Goal: Task Accomplishment & Management: Manage account settings

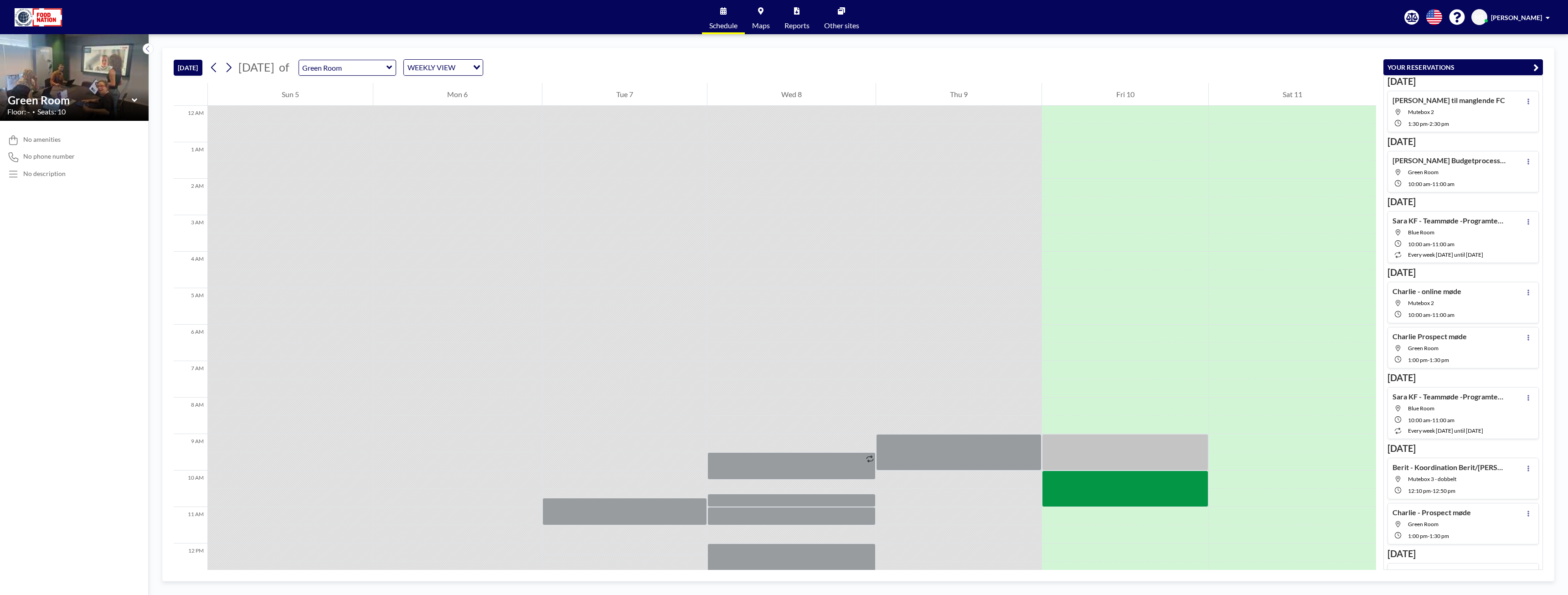
click at [392, 67] on icon at bounding box center [389, 67] width 6 height 4
type input "Mutebox 2"
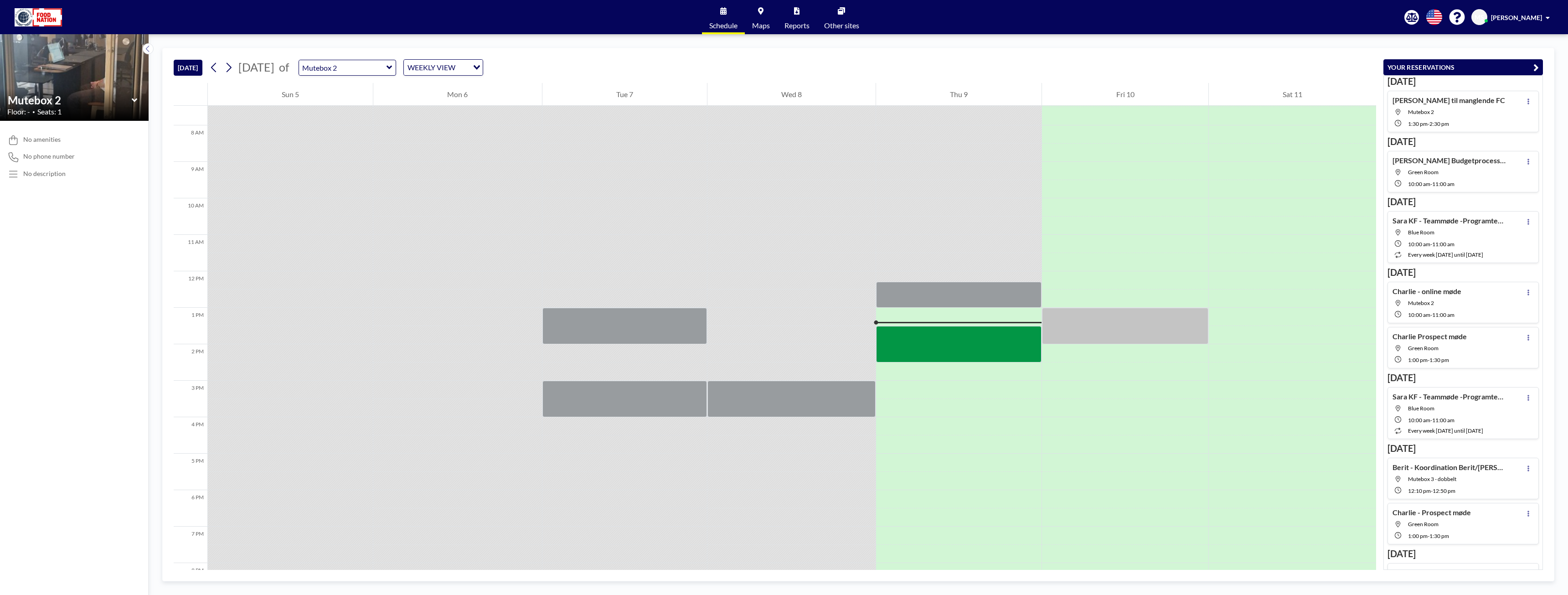
scroll to position [273, 0]
click at [985, 340] on div at bounding box center [959, 343] width 166 height 37
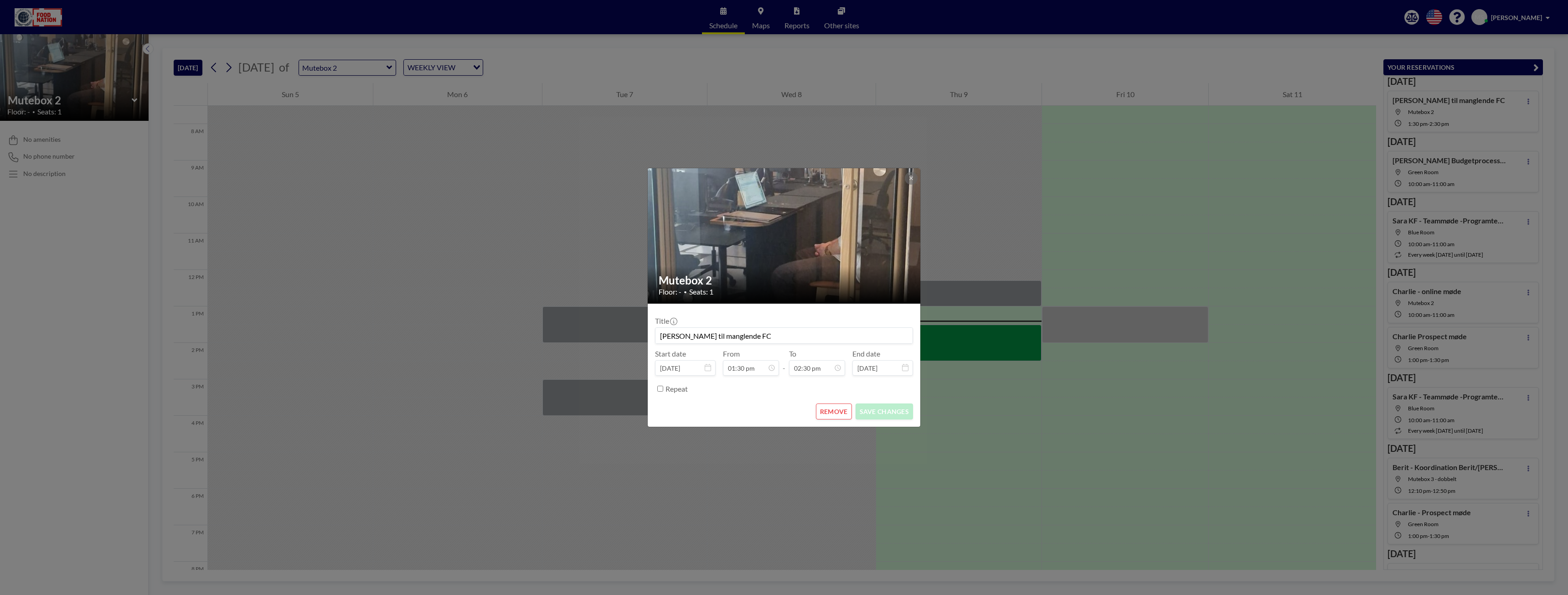
click at [824, 412] on button "REMOVE" at bounding box center [834, 411] width 36 height 16
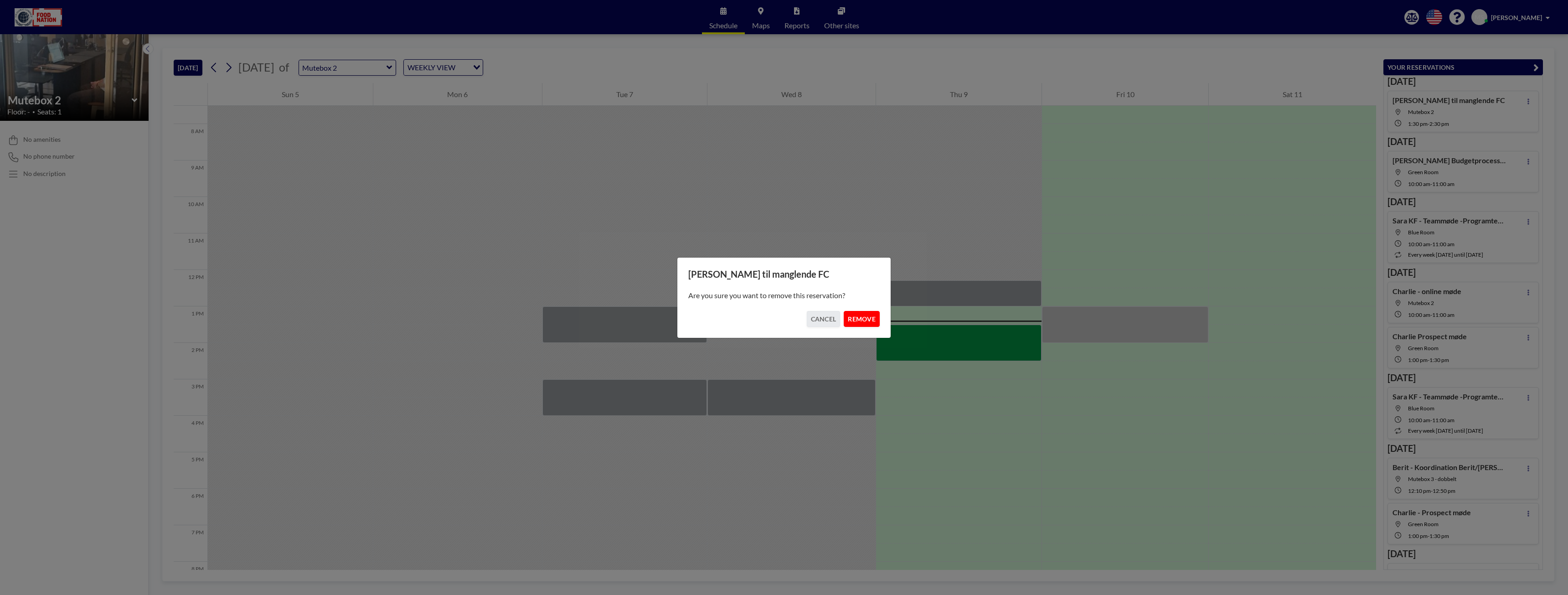
click at [861, 317] on button "REMOVE" at bounding box center [862, 318] width 36 height 16
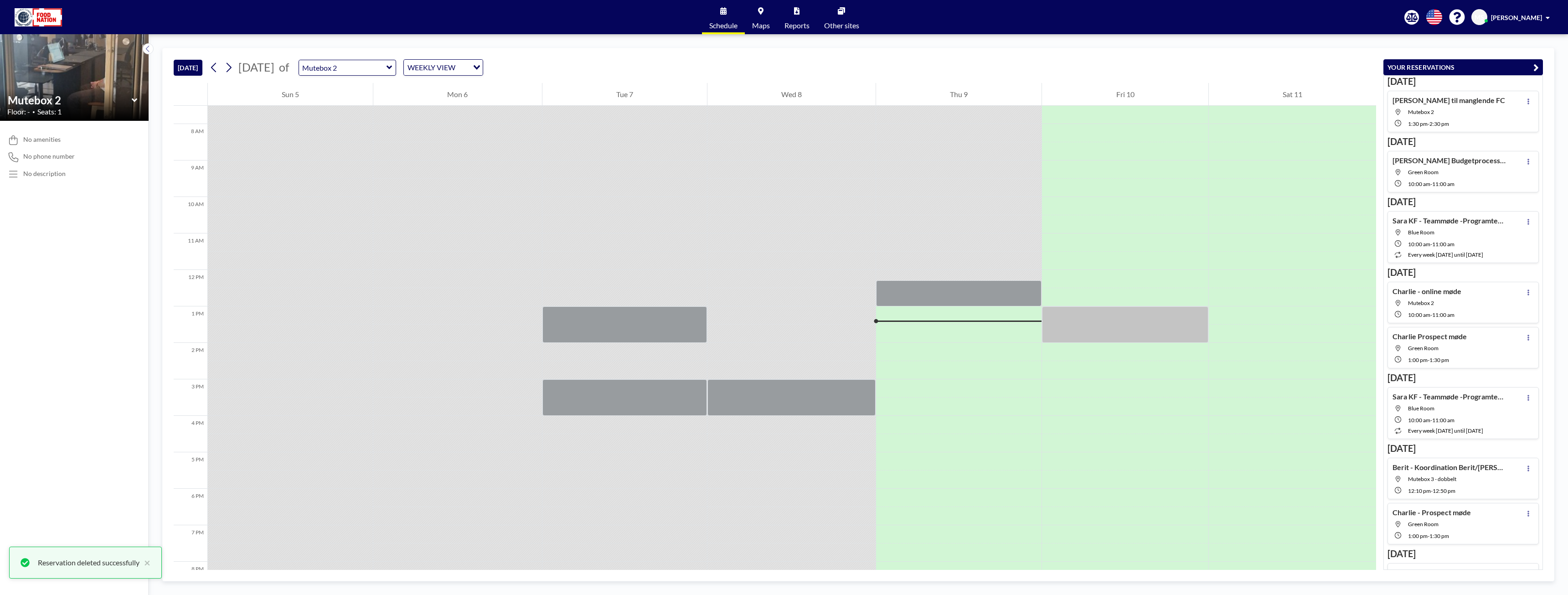
click at [392, 69] on icon at bounding box center [389, 67] width 6 height 4
type input "Mutebox 1"
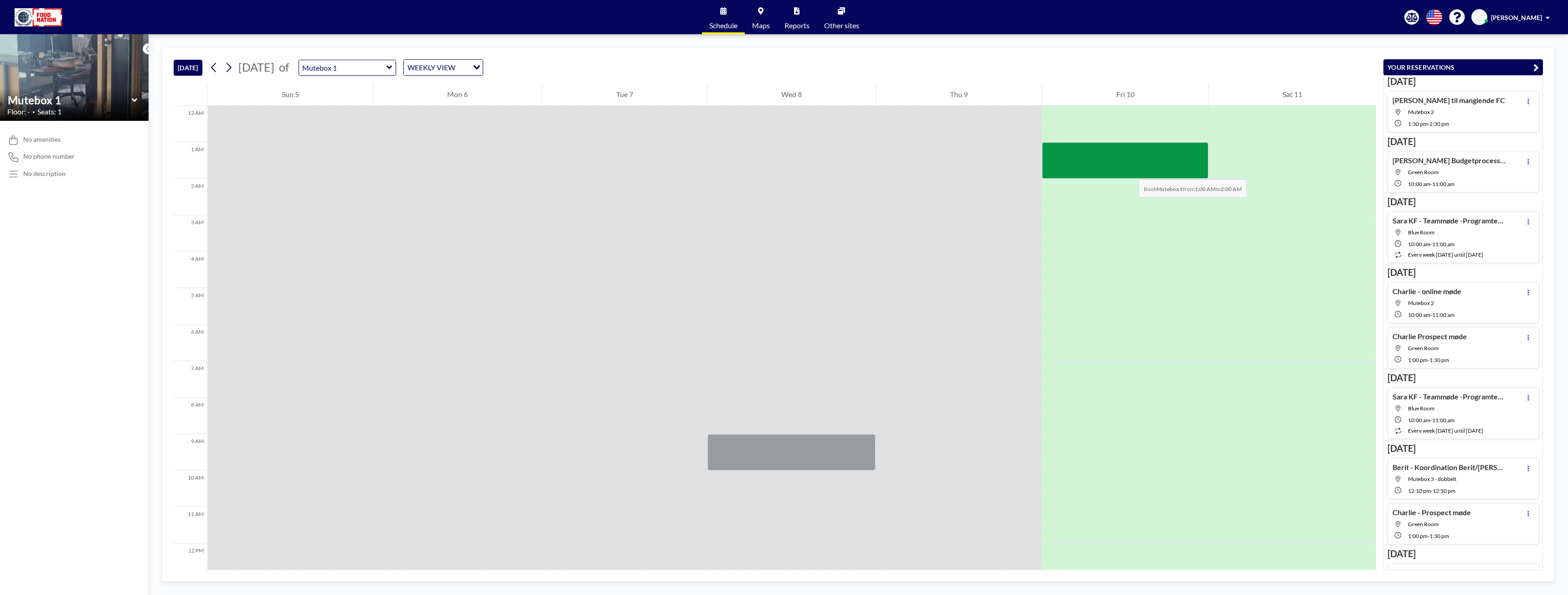
drag, startPoint x: 1130, startPoint y: 151, endPoint x: 1129, endPoint y: 170, distance: 19.0
click at [1129, 170] on div at bounding box center [1125, 160] width 166 height 37
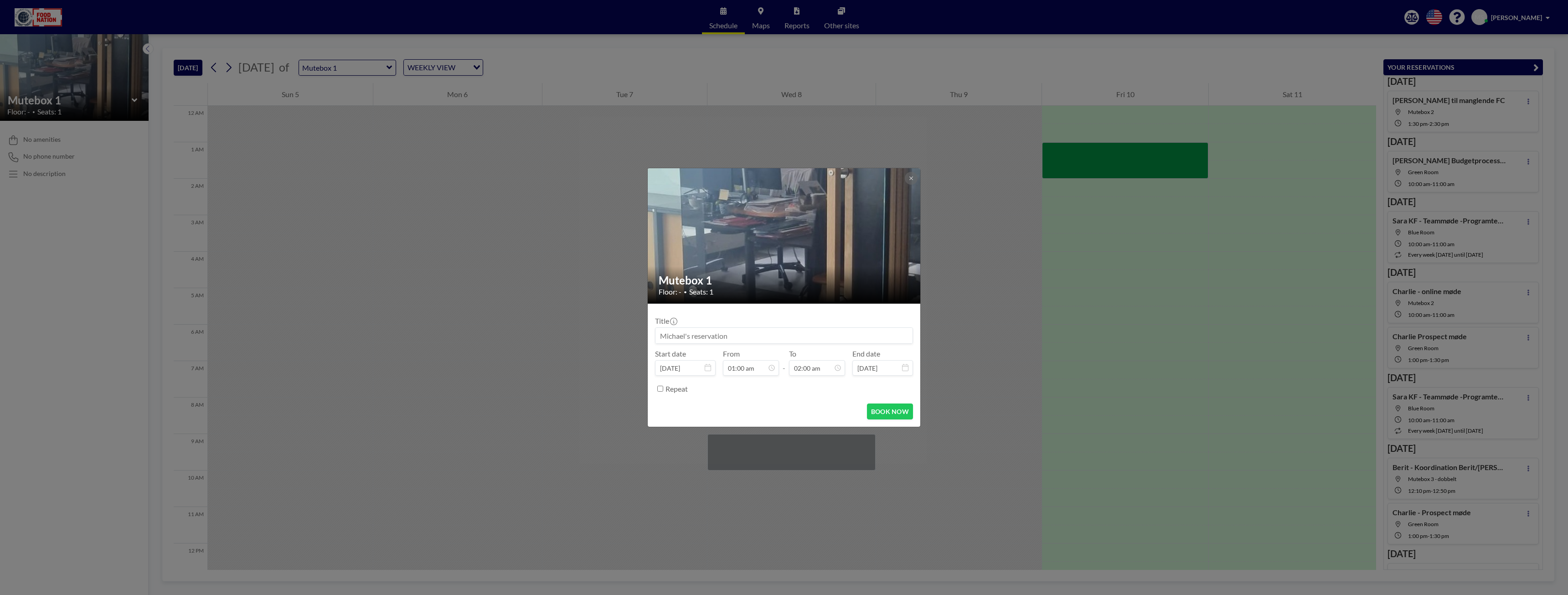
click at [774, 336] on input at bounding box center [784, 335] width 257 height 15
type input "[PERSON_NAME] - ring til manglende FC - se liste i info@"
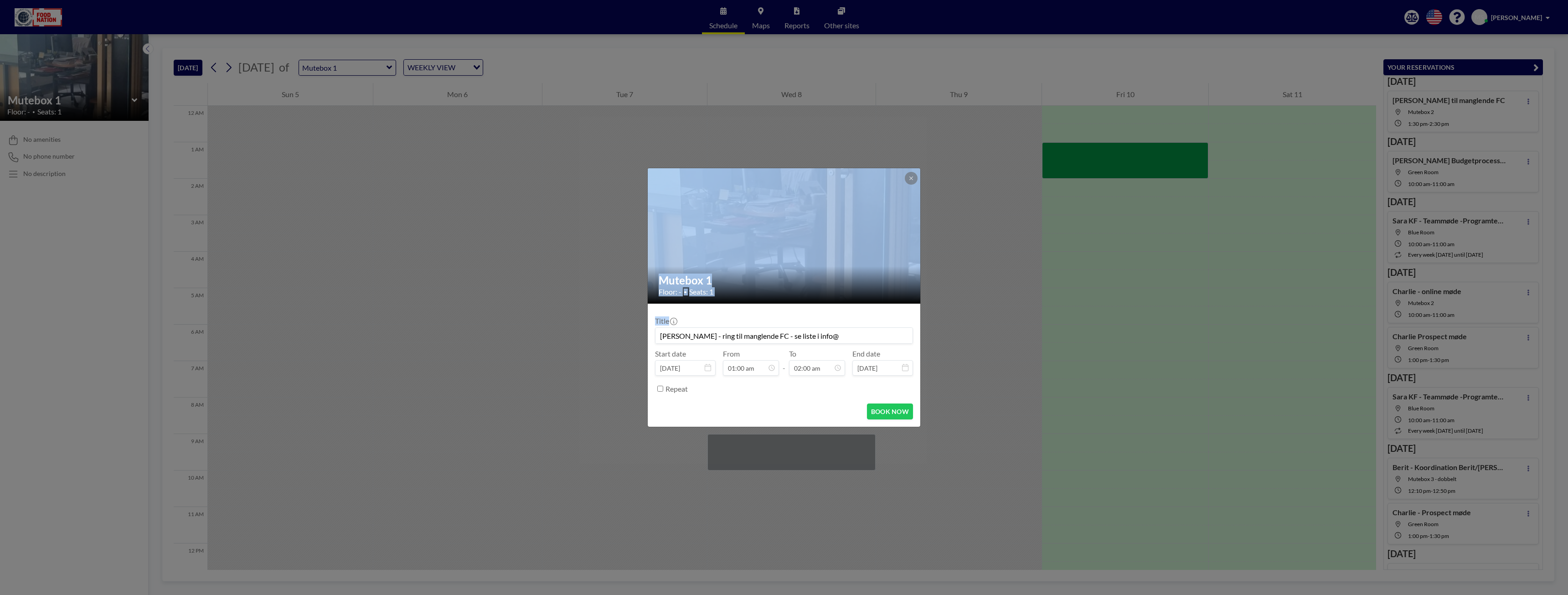
drag, startPoint x: 1154, startPoint y: 158, endPoint x: 1140, endPoint y: 342, distance: 184.5
click at [1140, 342] on div "Mutebox 1 Floor: - • Seats: 1 Title [PERSON_NAME] - ring til manglende FC - se …" at bounding box center [784, 297] width 1568 height 595
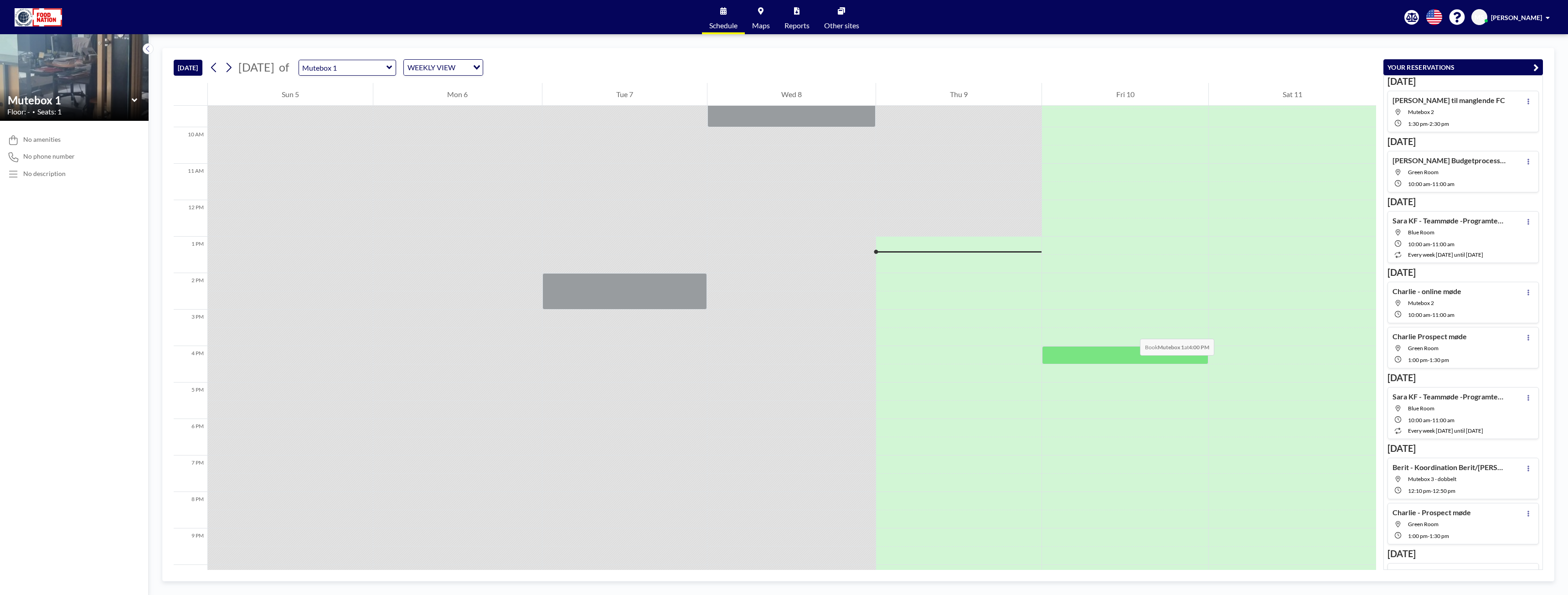
scroll to position [365, 0]
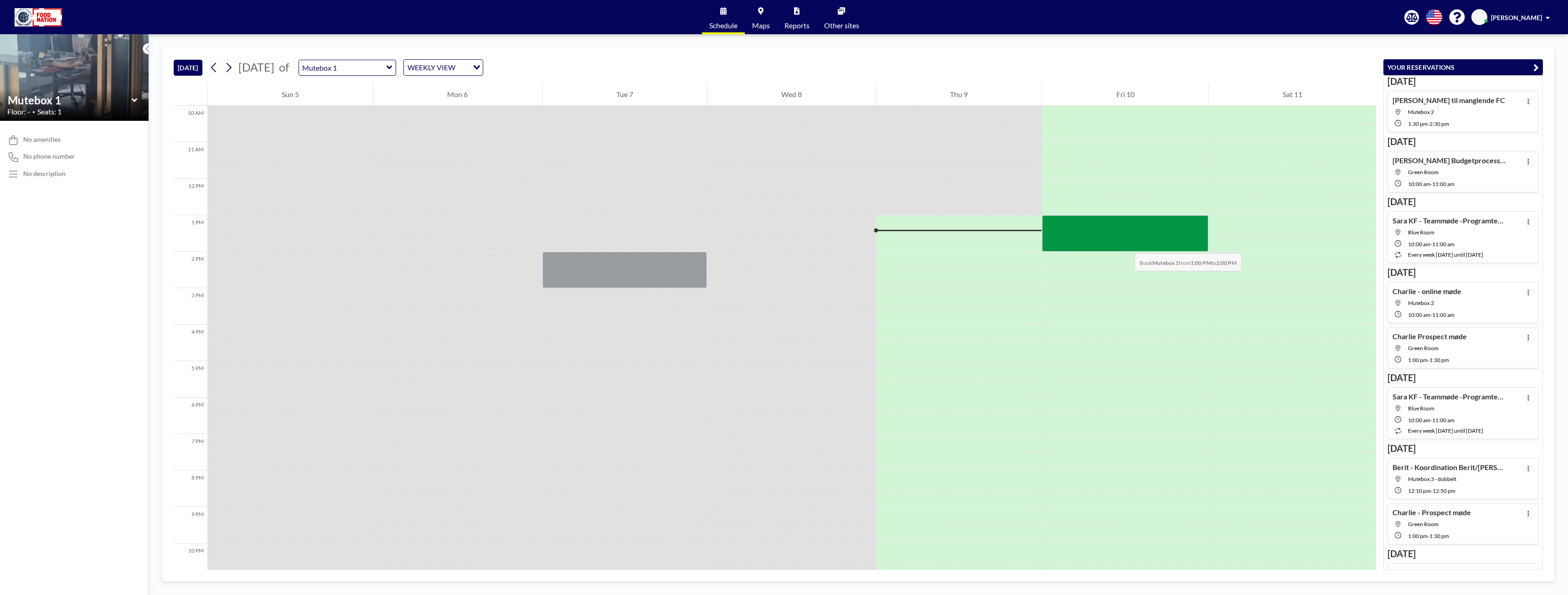
drag, startPoint x: 1126, startPoint y: 225, endPoint x: 1126, endPoint y: 245, distance: 20.0
click at [1126, 245] on div at bounding box center [1125, 233] width 166 height 37
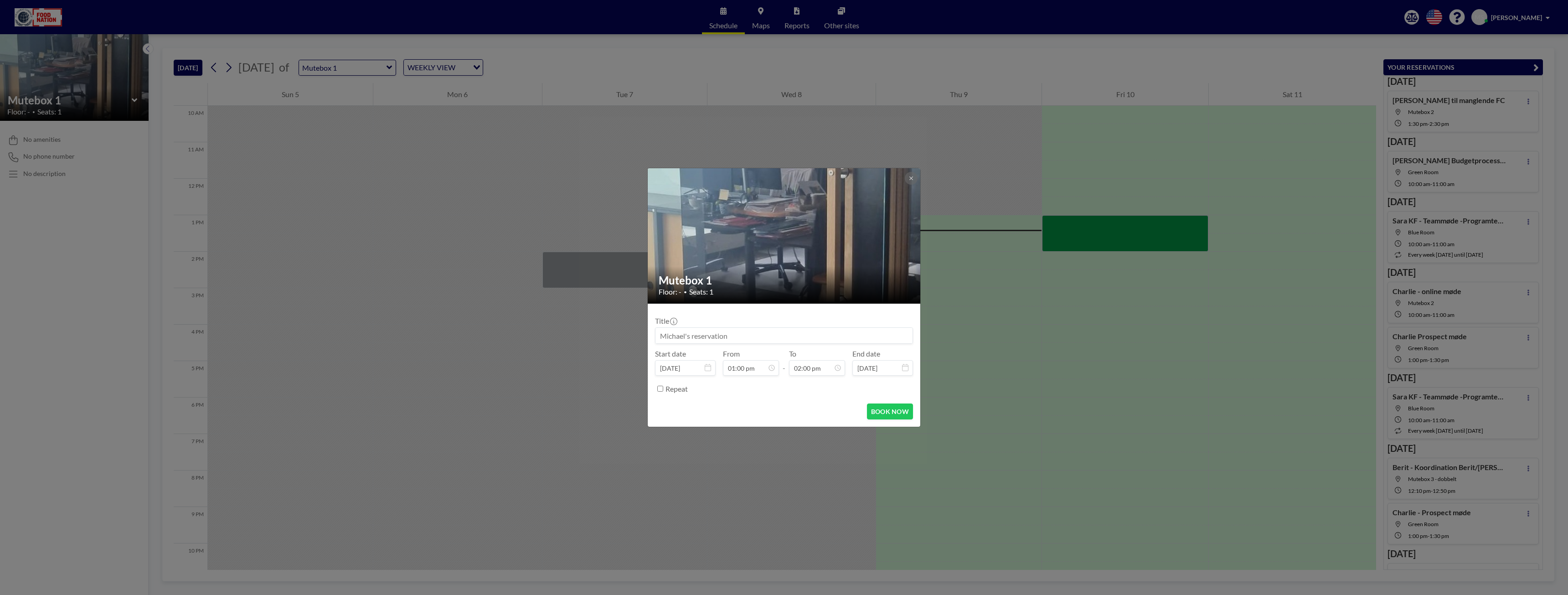
click at [754, 336] on input at bounding box center [784, 335] width 257 height 15
click at [890, 417] on button "BOOK NOW" at bounding box center [890, 411] width 46 height 16
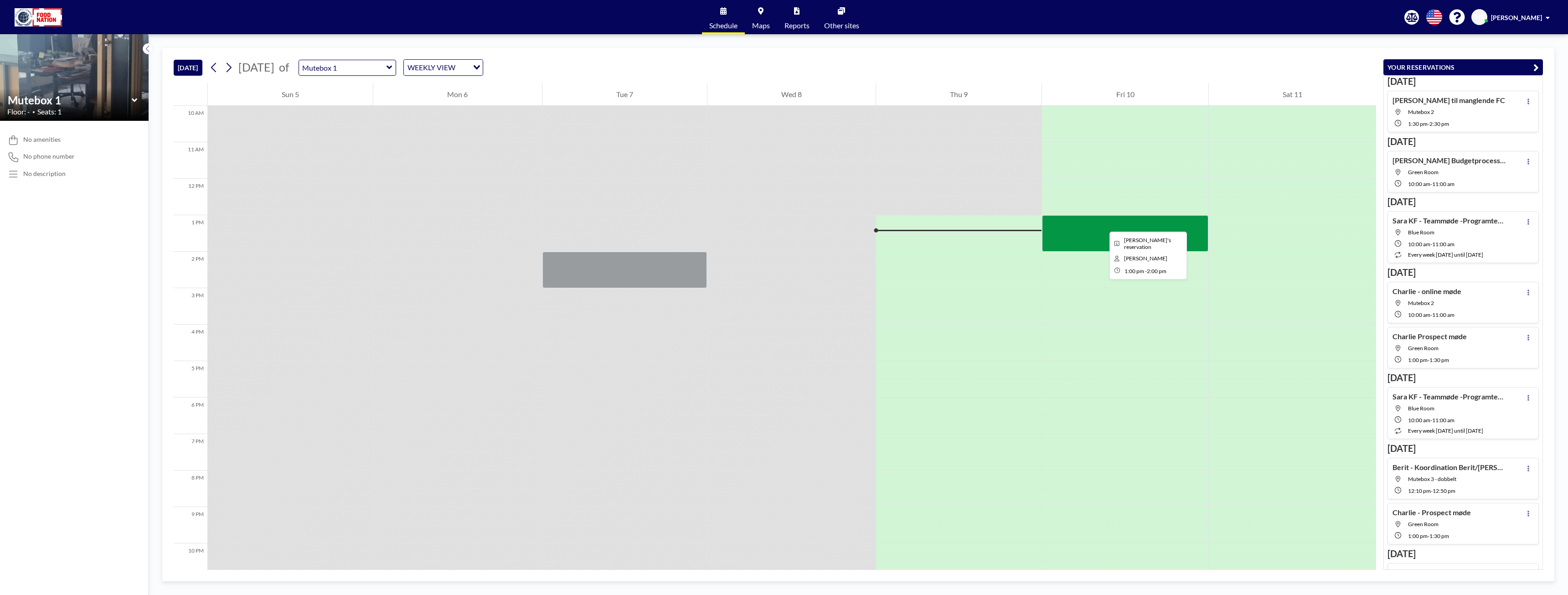
click at [1102, 223] on div at bounding box center [1125, 233] width 166 height 37
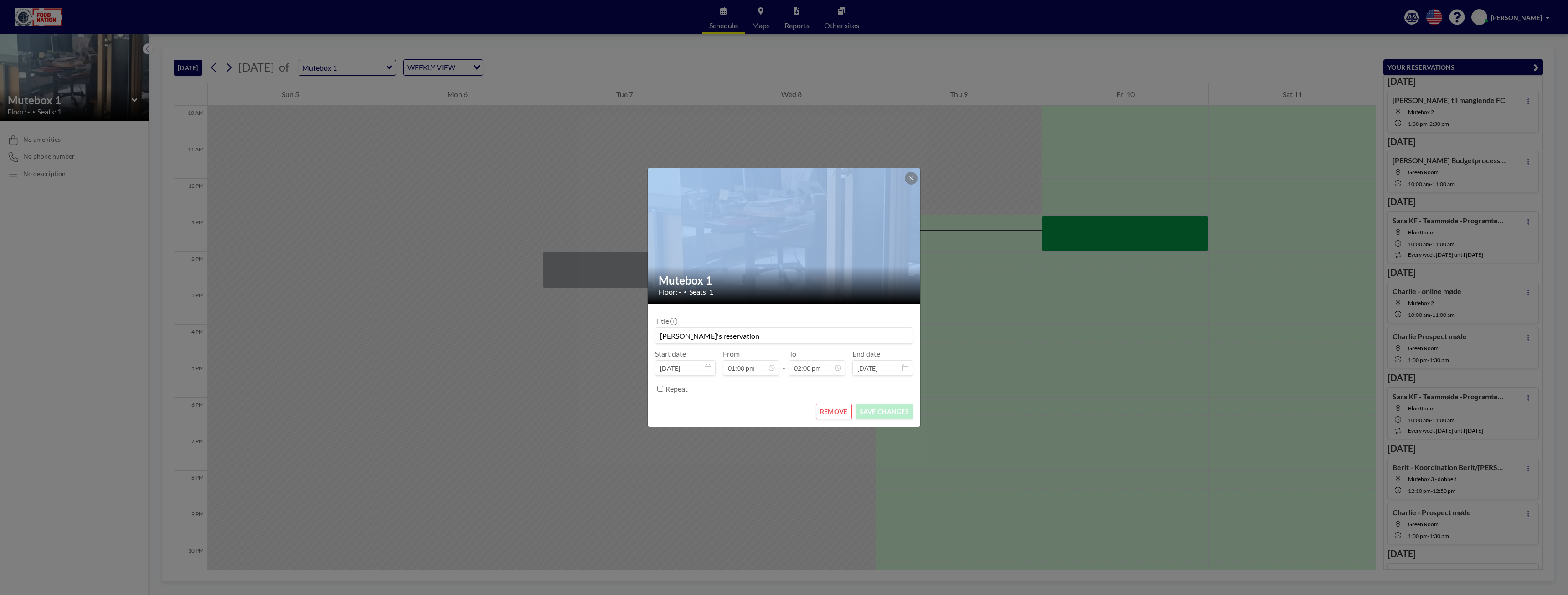
click at [1102, 224] on div "Mutebox 1 Floor: - • Seats: 1 Title [PERSON_NAME]'s reservation Start date [DAT…" at bounding box center [784, 297] width 1568 height 595
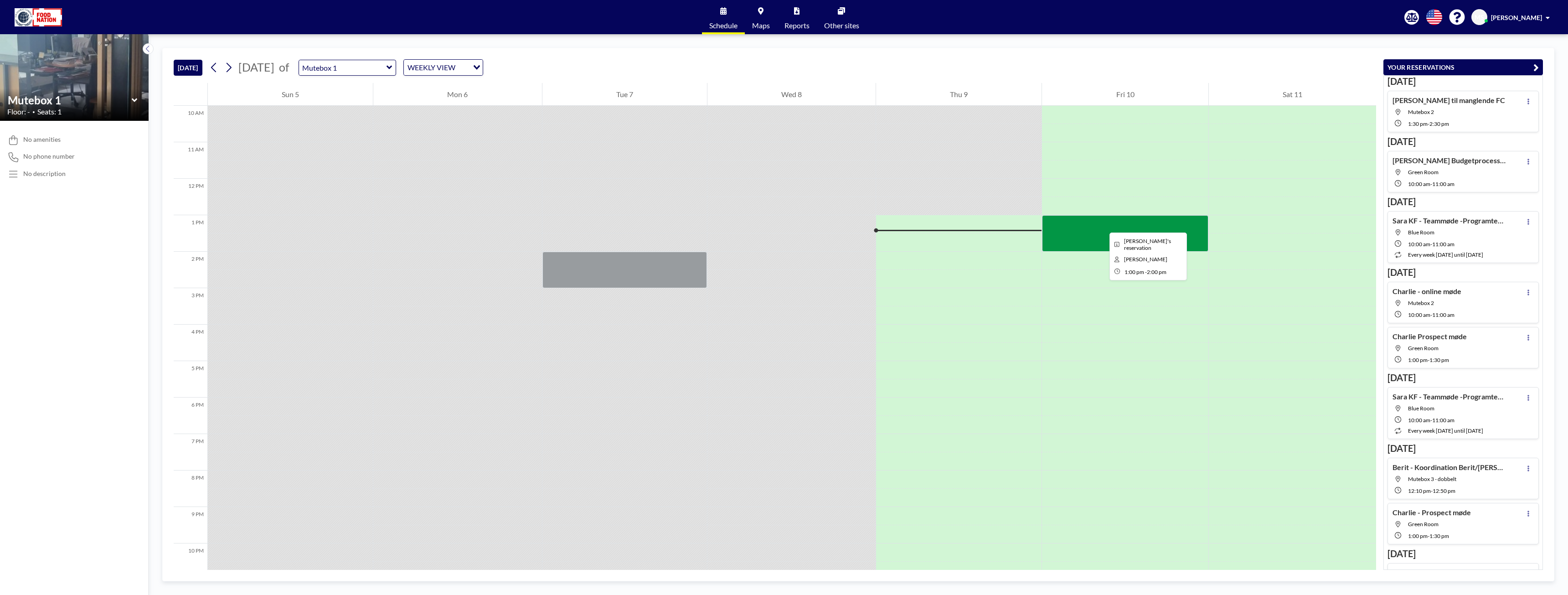
click at [1102, 224] on div at bounding box center [1125, 233] width 166 height 37
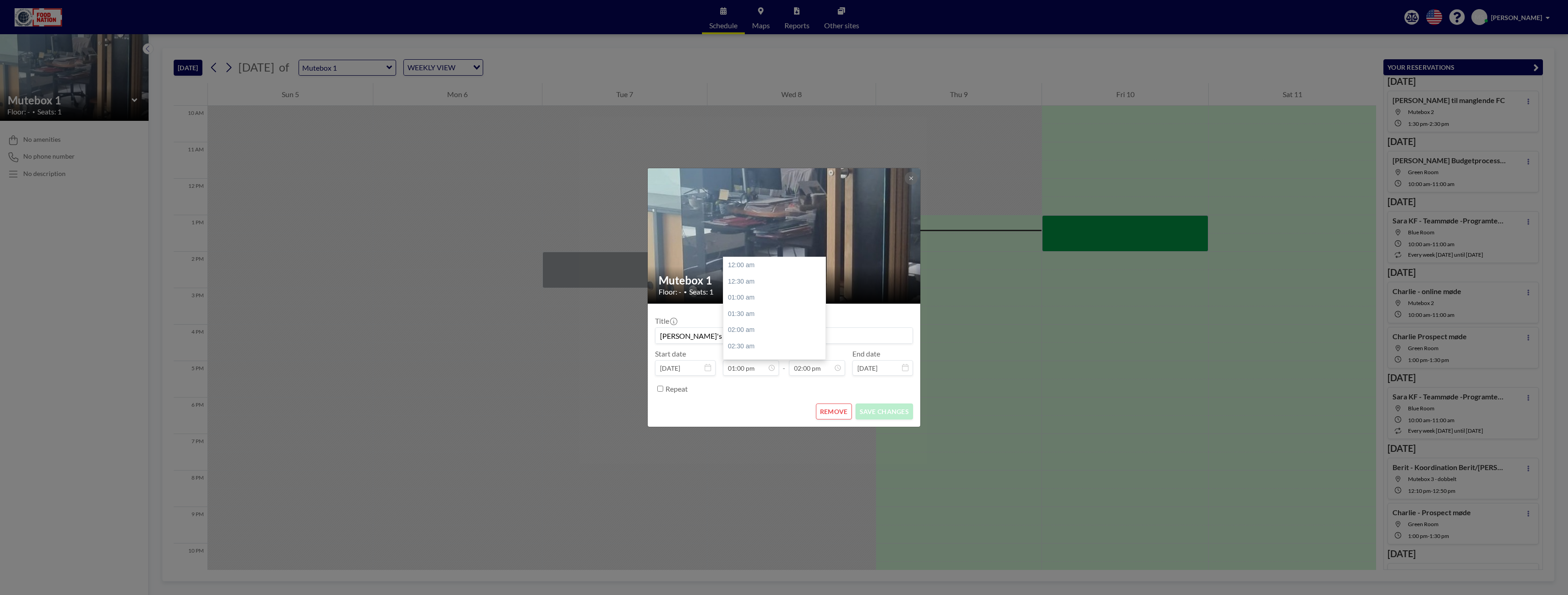
scroll to position [454, 0]
click at [756, 340] on input "[PERSON_NAME]'s reservation" at bounding box center [784, 335] width 257 height 15
type input "[PERSON_NAME] manglende FC - liste i info@"
click at [886, 408] on button "SAVE CHANGES" at bounding box center [884, 411] width 57 height 16
